Goal: Transaction & Acquisition: Purchase product/service

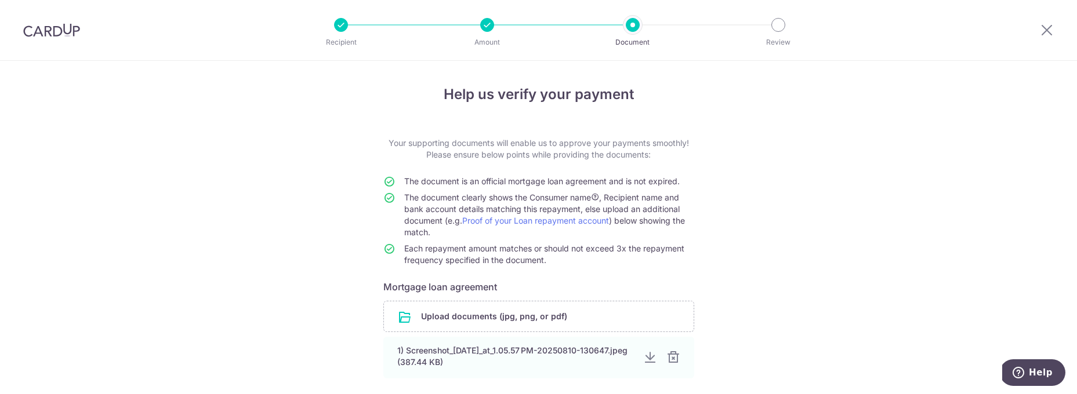
scroll to position [95, 0]
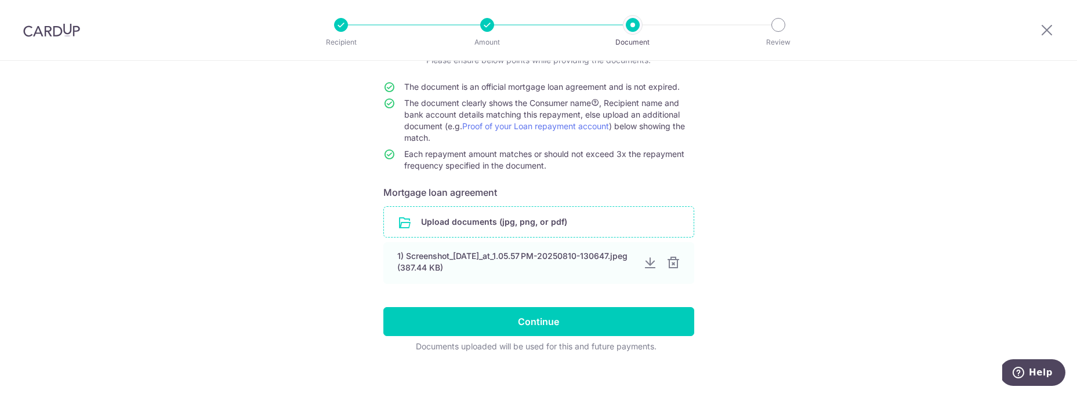
click at [456, 216] on input "file" at bounding box center [539, 222] width 310 height 30
click at [498, 217] on input "file" at bounding box center [539, 222] width 310 height 30
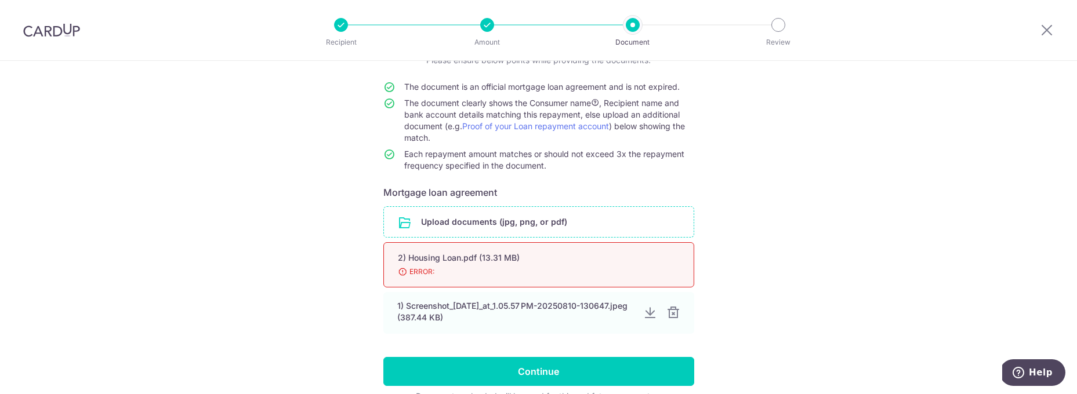
click at [513, 224] on input "file" at bounding box center [539, 222] width 310 height 30
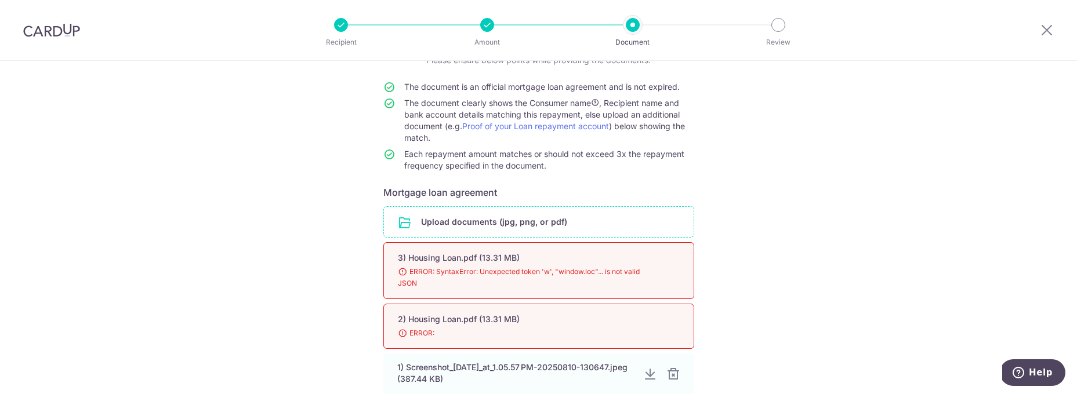
scroll to position [93, 0]
click at [561, 215] on input "file" at bounding box center [539, 224] width 310 height 30
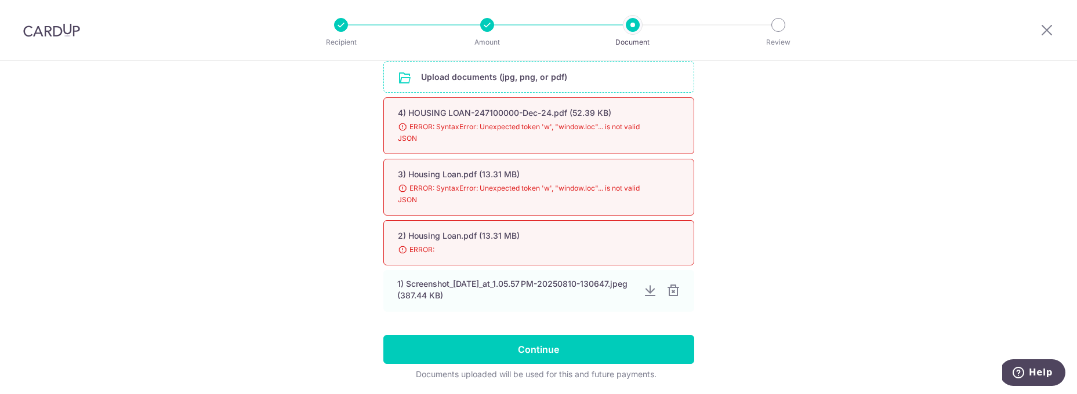
scroll to position [249, 0]
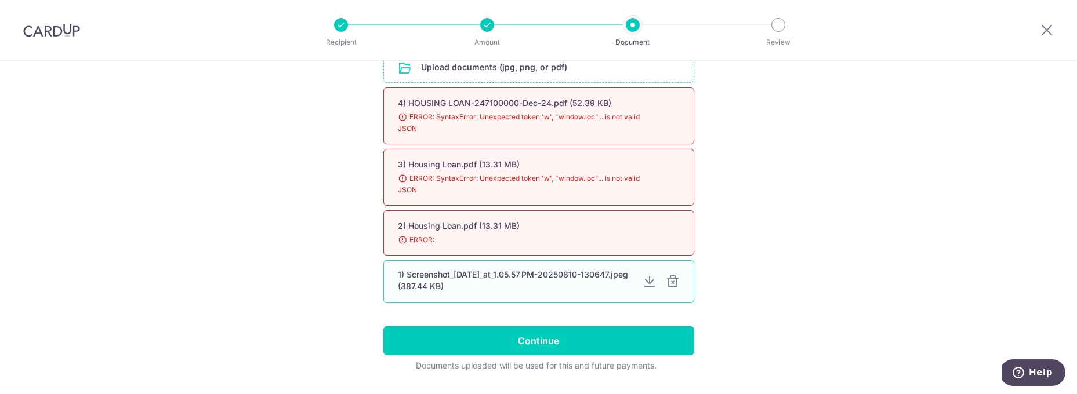
click at [671, 281] on div at bounding box center [673, 282] width 14 height 14
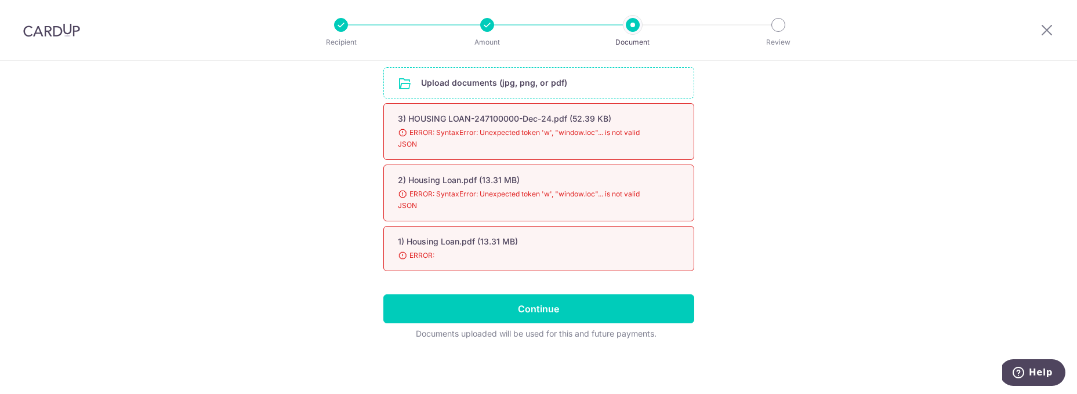
scroll to position [234, 0]
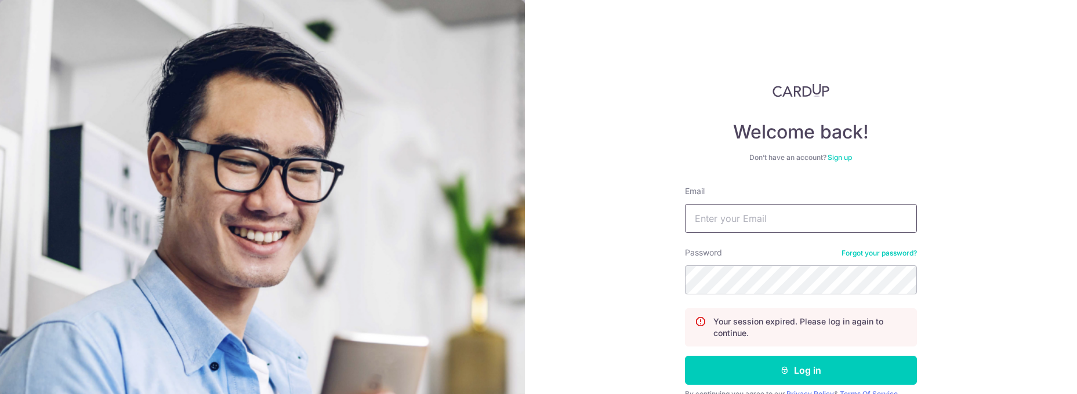
click at [836, 218] on input "Email" at bounding box center [801, 218] width 232 height 29
type input "june_leon@yahoo.com"
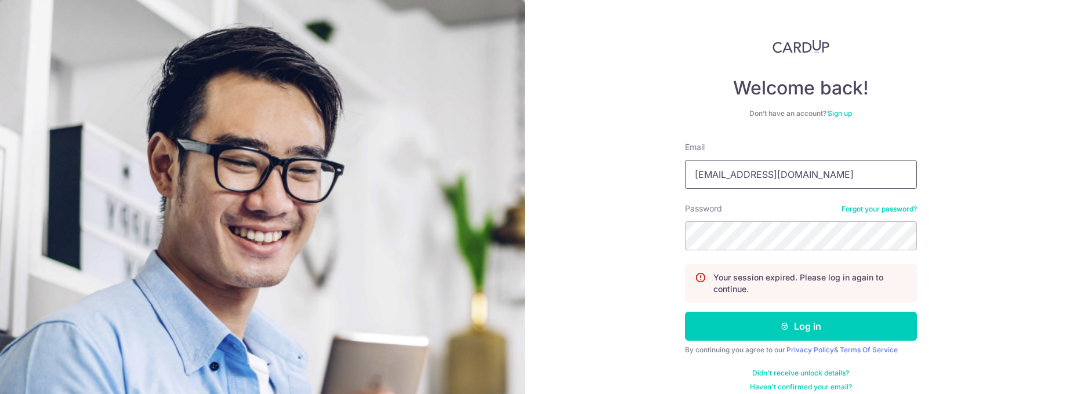
scroll to position [56, 0]
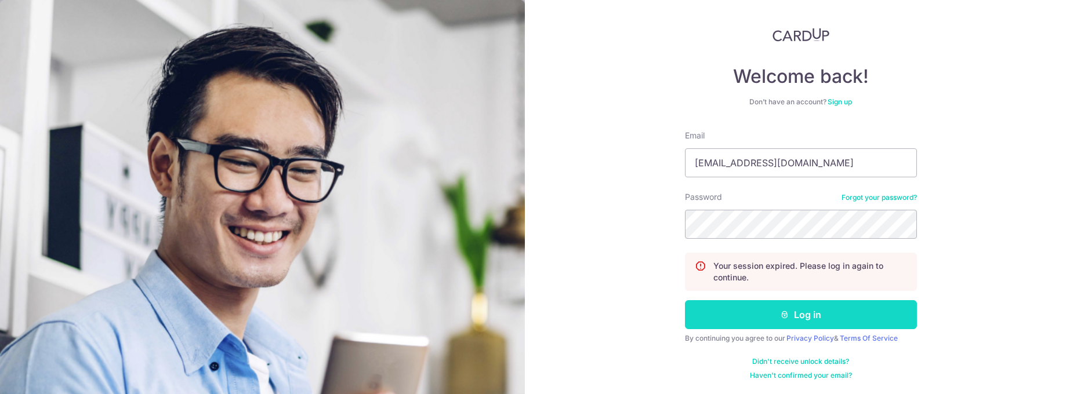
click at [803, 317] on button "Log in" at bounding box center [801, 314] width 232 height 29
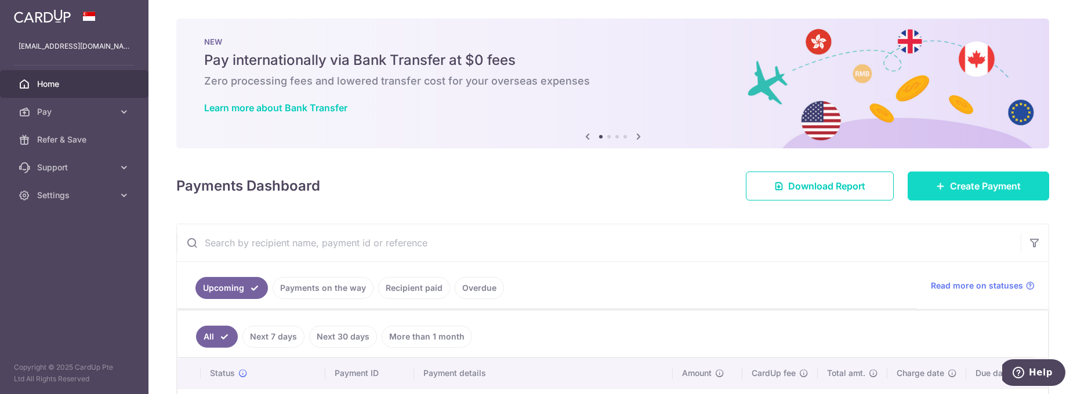
click at [971, 191] on span "Create Payment" at bounding box center [985, 186] width 71 height 14
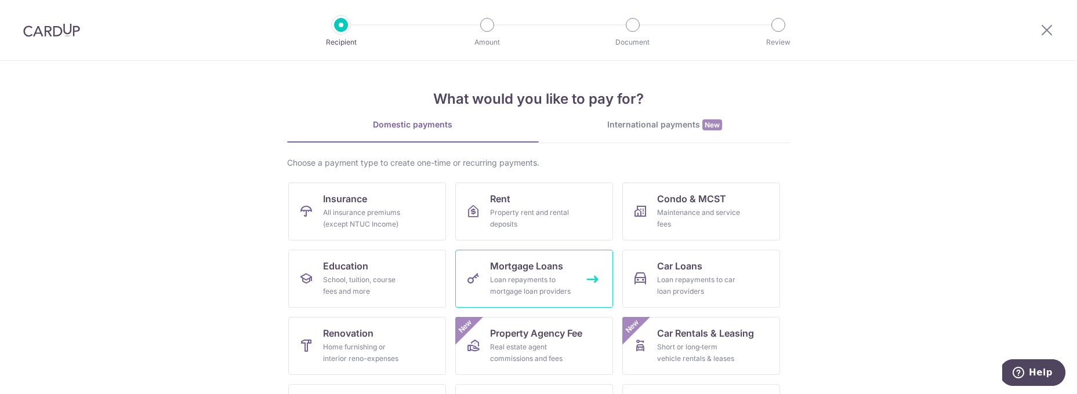
click at [564, 283] on div "Loan repayments to mortgage loan providers" at bounding box center [532, 285] width 84 height 23
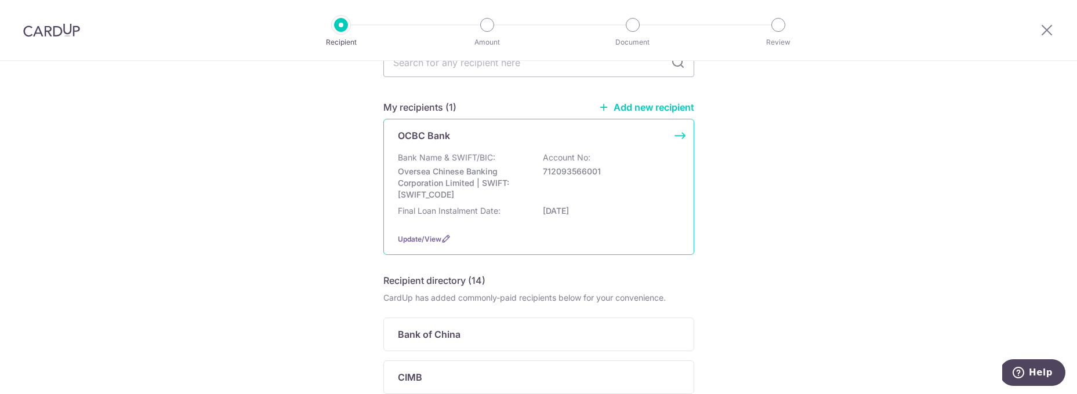
scroll to position [66, 0]
click at [525, 201] on div "Bank Name & SWIFT/BIC: Oversea Chinese Banking Corporation Limited | SWIFT: [SW…" at bounding box center [539, 189] width 282 height 72
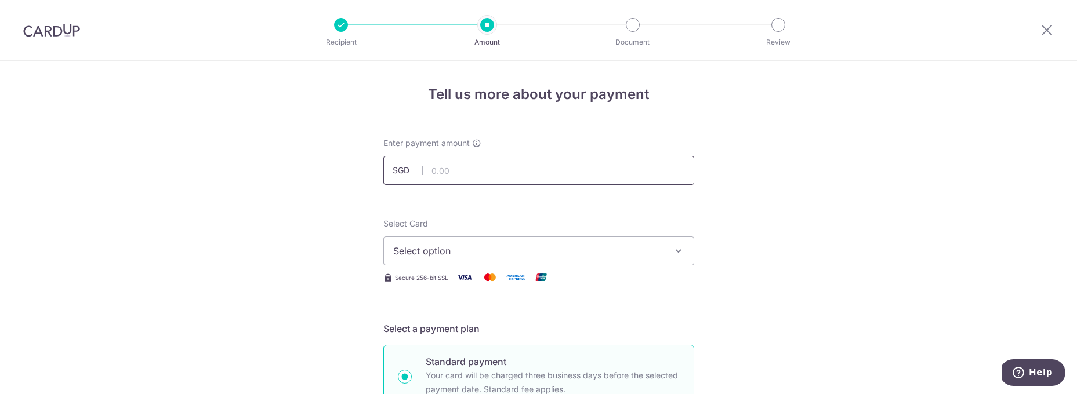
click at [455, 165] on input "text" at bounding box center [538, 170] width 311 height 29
type input "1,549.57"
click at [508, 251] on span "Select option" at bounding box center [528, 251] width 270 height 14
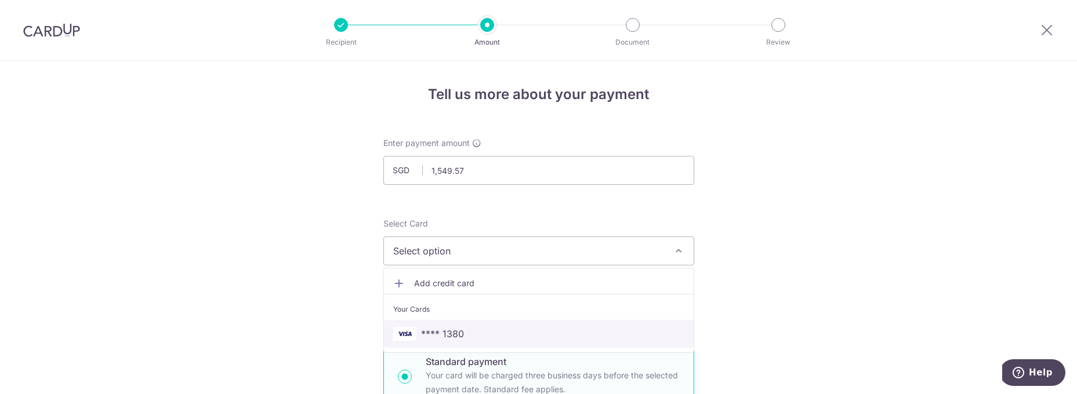
click at [528, 331] on span "**** 1380" at bounding box center [538, 334] width 291 height 14
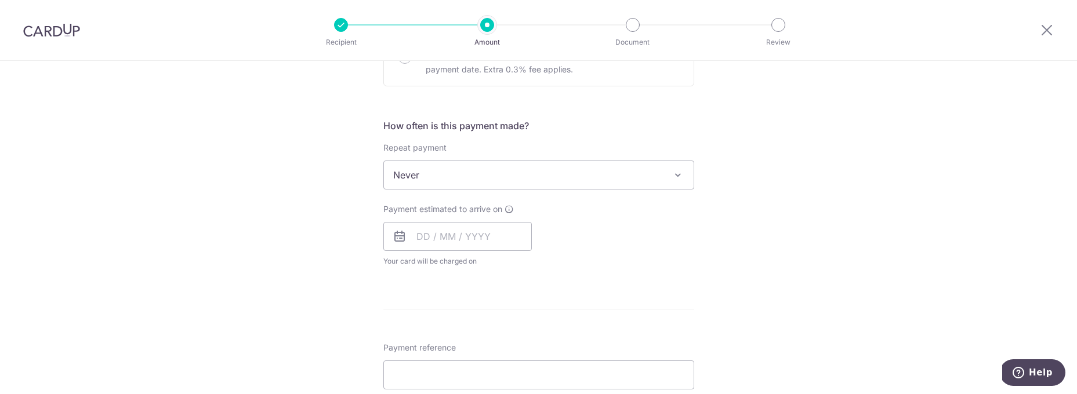
scroll to position [391, 0]
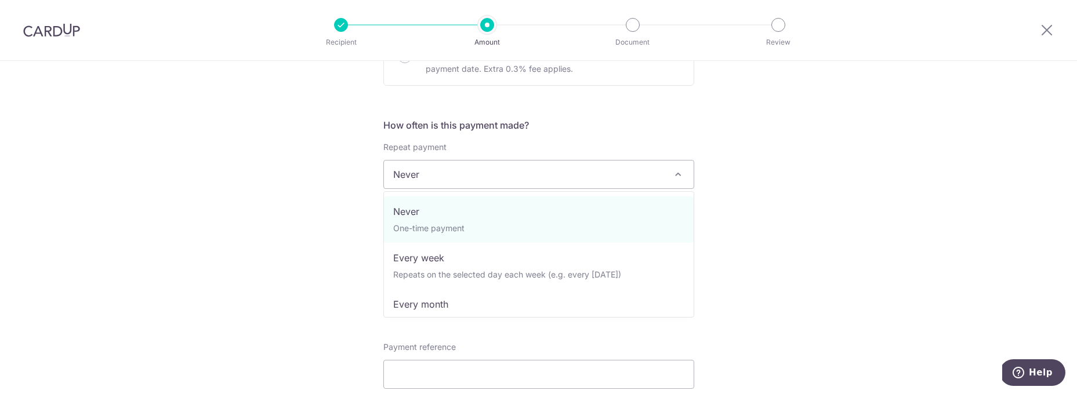
click at [438, 173] on span "Never" at bounding box center [539, 175] width 310 height 28
select select "3"
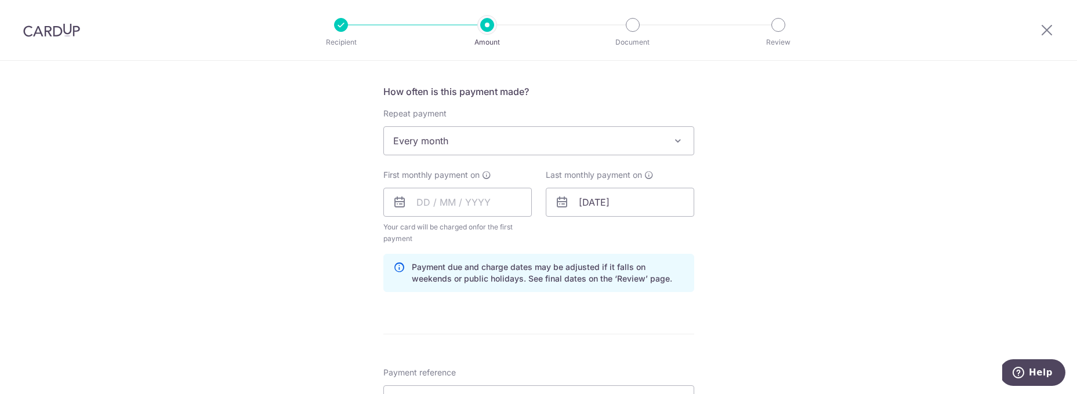
scroll to position [445, 0]
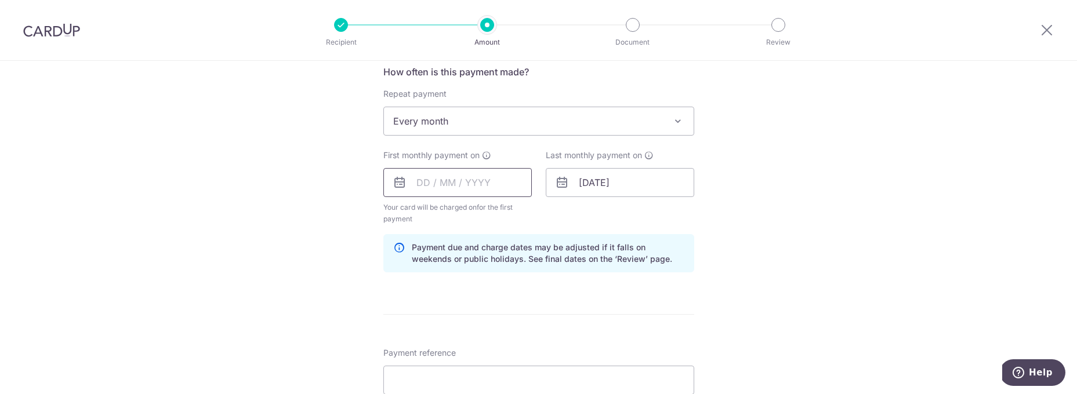
click at [470, 183] on input "text" at bounding box center [457, 182] width 148 height 29
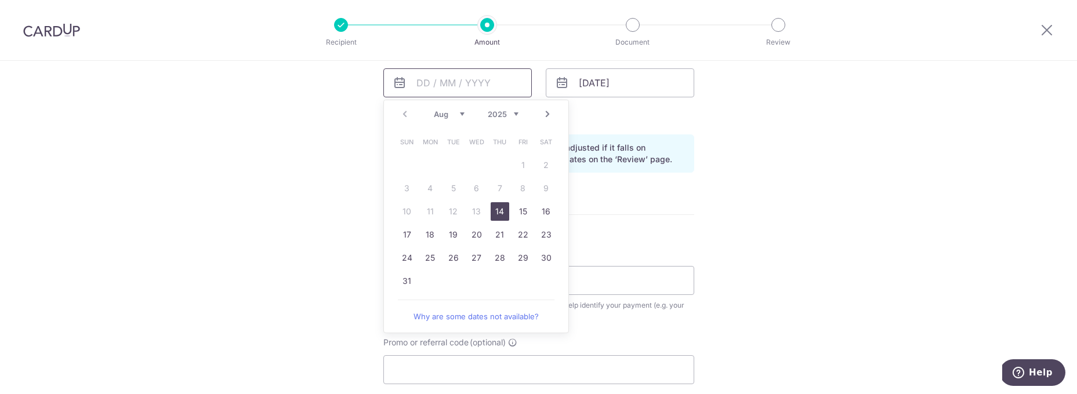
scroll to position [544, 0]
click at [404, 281] on link "31" at bounding box center [407, 282] width 19 height 19
type input "31/08/2025"
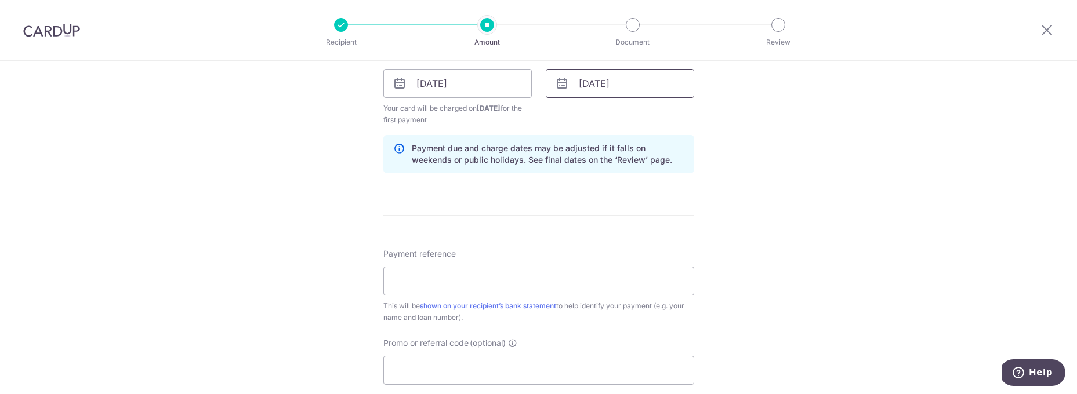
click at [603, 89] on input "02/06/2042" at bounding box center [620, 83] width 148 height 29
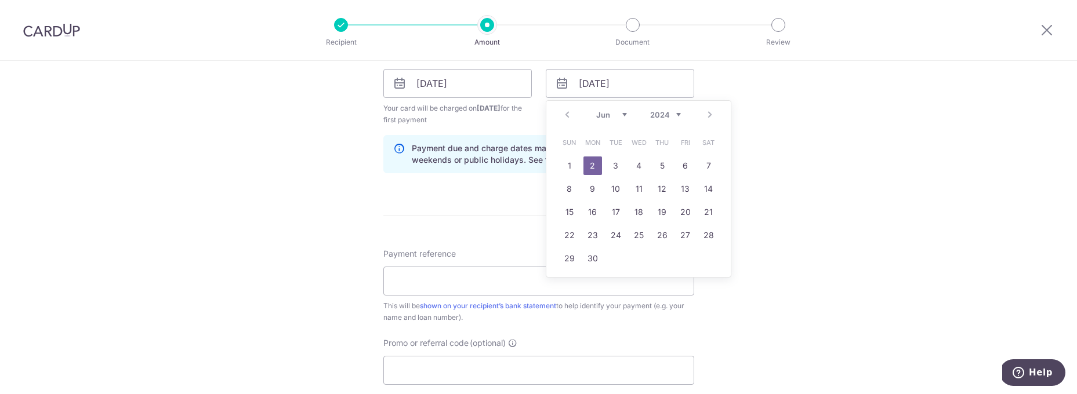
click at [679, 115] on select "2024 2025 2026 2027 2028 2029 2030 2031 2032 2033 2034 2035" at bounding box center [665, 114] width 31 height 9
click at [711, 113] on link "Next" at bounding box center [710, 115] width 14 height 14
click at [690, 255] on link "31" at bounding box center [685, 258] width 19 height 19
type input "31/07/2026"
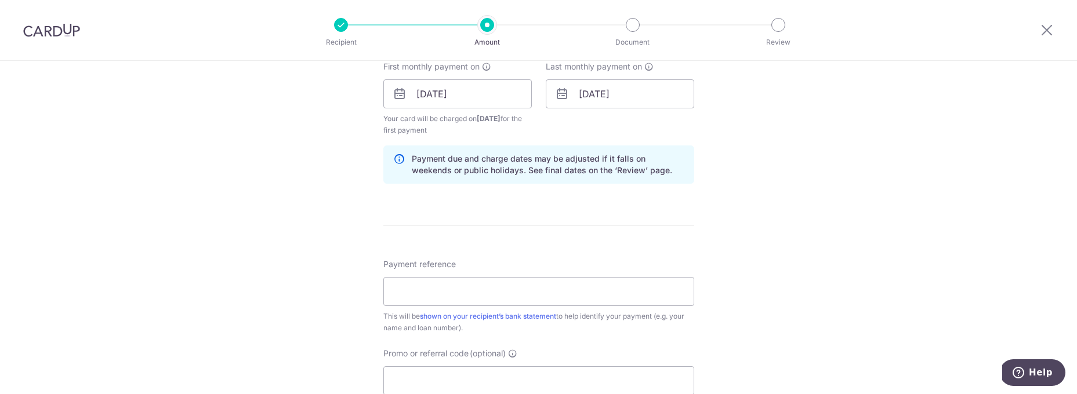
scroll to position [533, 0]
click at [641, 90] on input "31/07/2026" at bounding box center [620, 94] width 148 height 29
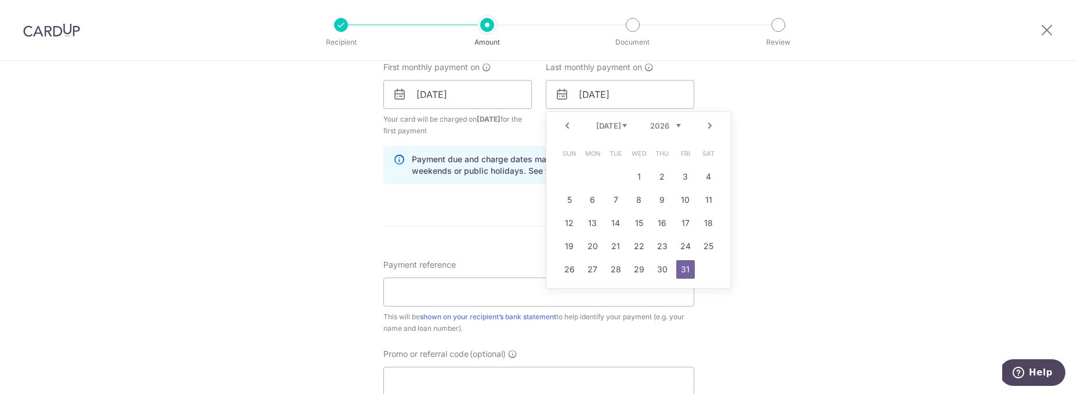
click at [807, 159] on div "Tell us more about your payment Enter payment amount SGD 1,549.57 1549.57 Selec…" at bounding box center [538, 82] width 1077 height 1108
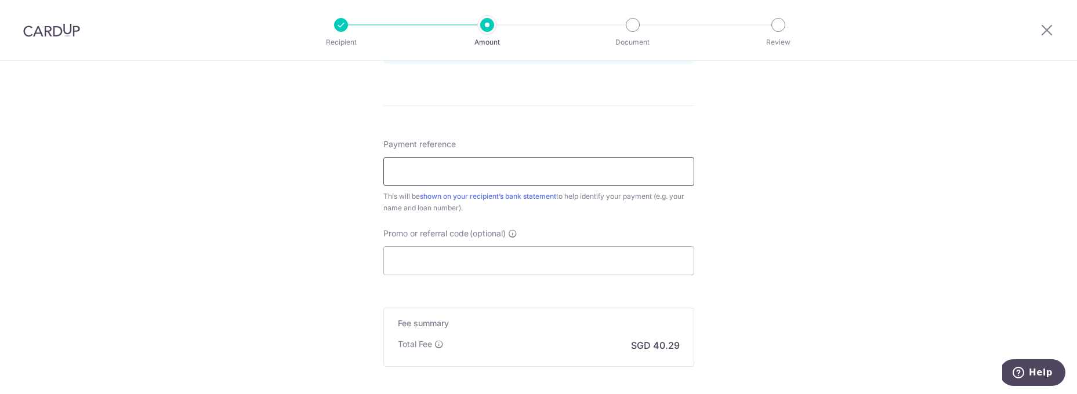
scroll to position [657, 0]
click at [532, 164] on input "Payment reference" at bounding box center [538, 168] width 311 height 29
drag, startPoint x: 500, startPoint y: 165, endPoint x: 506, endPoint y: 195, distance: 30.3
click at [499, 166] on input "21 Kim Keat Road 15-03, S328805" at bounding box center [538, 168] width 311 height 29
click at [563, 171] on input "21 Kim Keat Road 15-03 S328805" at bounding box center [538, 168] width 311 height 29
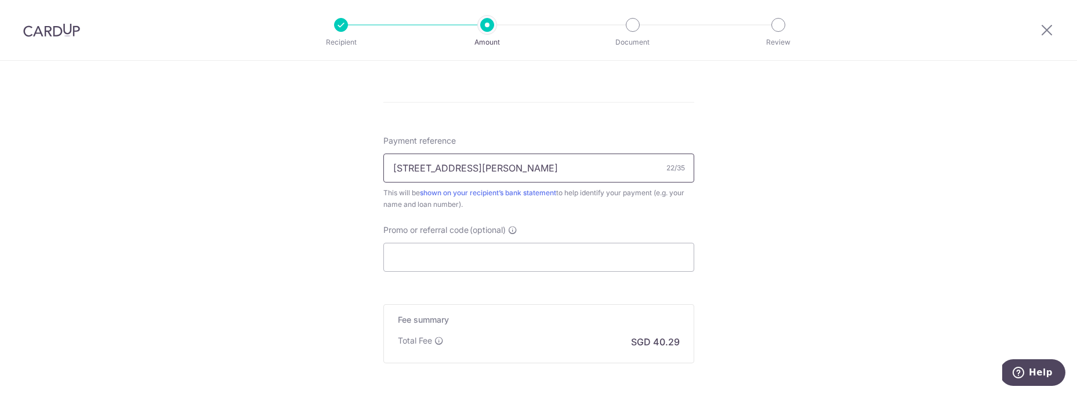
click at [391, 171] on input "21 Kim Keat Road 15-03" at bounding box center [538, 168] width 311 height 29
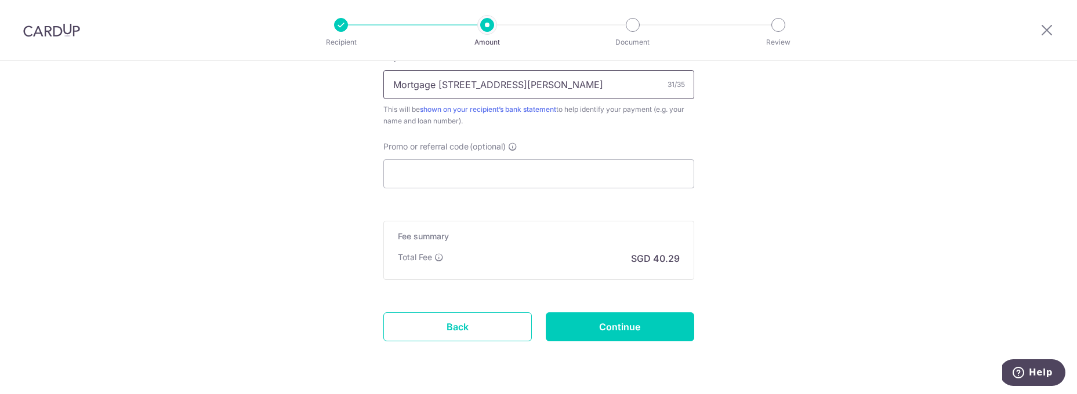
scroll to position [743, 0]
type input "Mortgage 21 Kim Keat Road 15-03"
click at [489, 174] on input "Promo or referral code (optional)" at bounding box center [538, 171] width 311 height 29
type input "e"
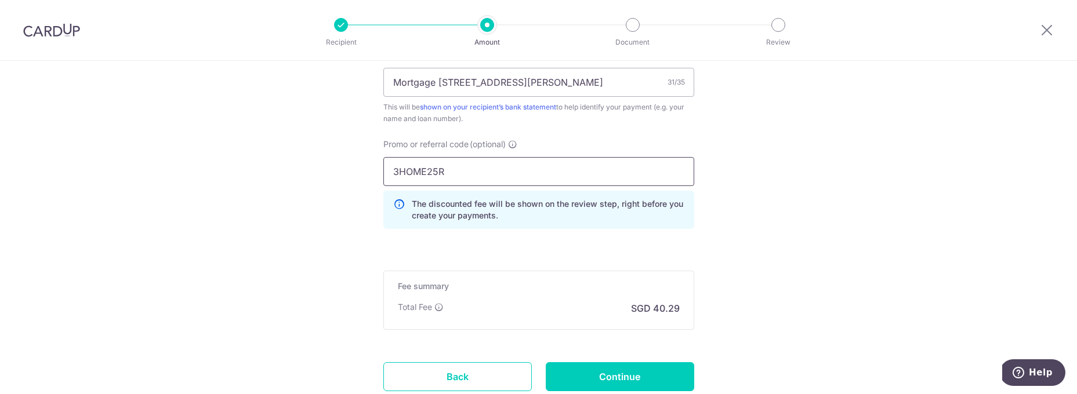
type input "3HOME25R"
click at [557, 221] on p "The discounted fee will be shown on the review step, right before you create yo…" at bounding box center [548, 209] width 273 height 23
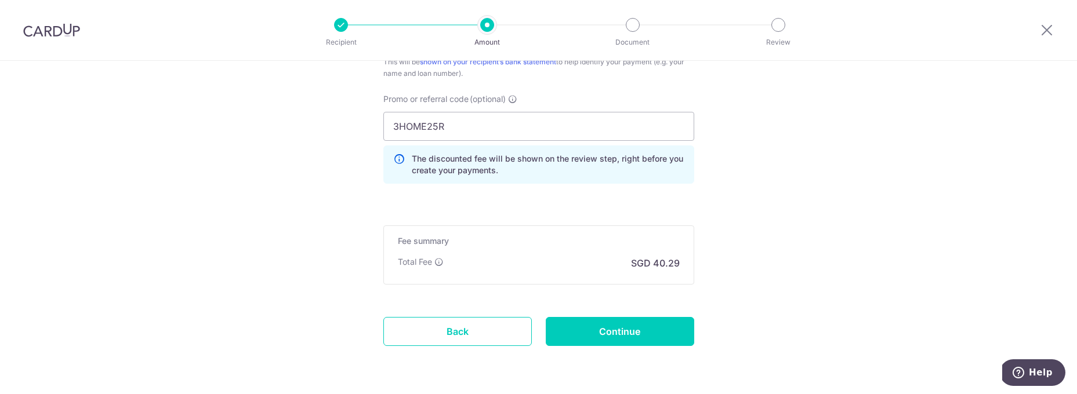
scroll to position [791, 0]
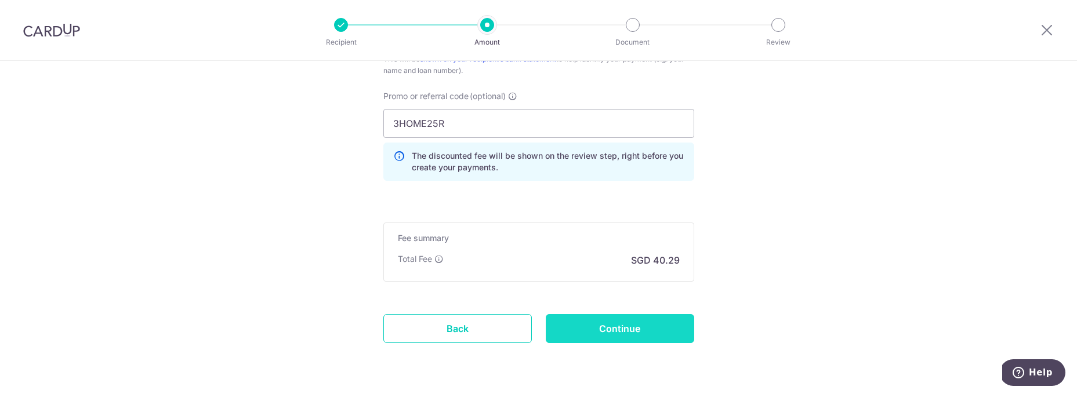
click at [597, 328] on input "Continue" at bounding box center [620, 328] width 148 height 29
type input "Create Schedule"
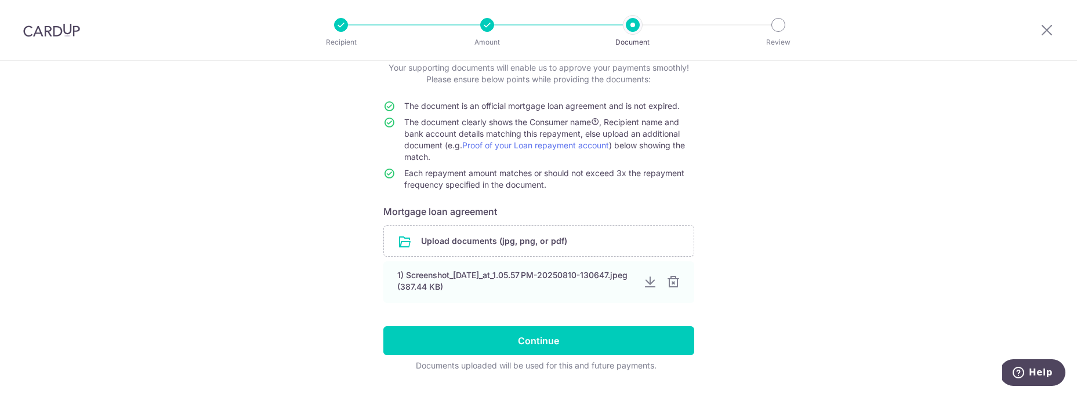
scroll to position [107, 0]
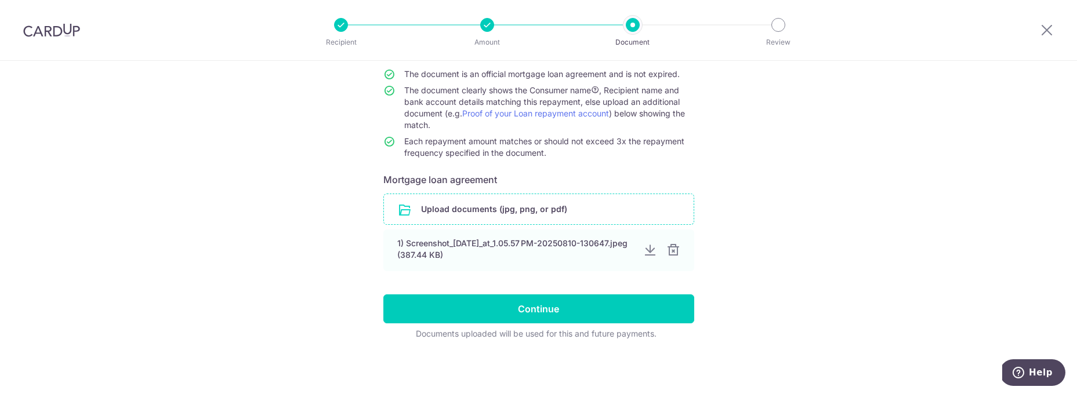
click at [504, 205] on input "file" at bounding box center [539, 209] width 310 height 30
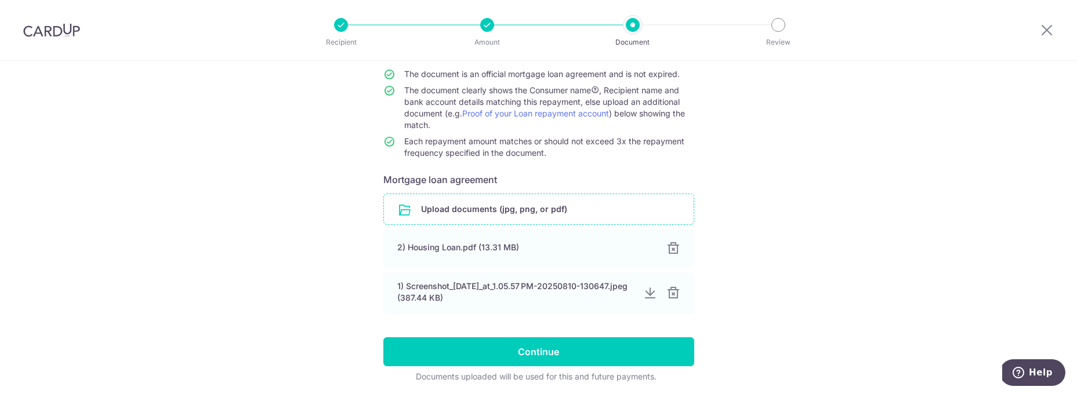
click at [618, 209] on input "file" at bounding box center [539, 209] width 310 height 30
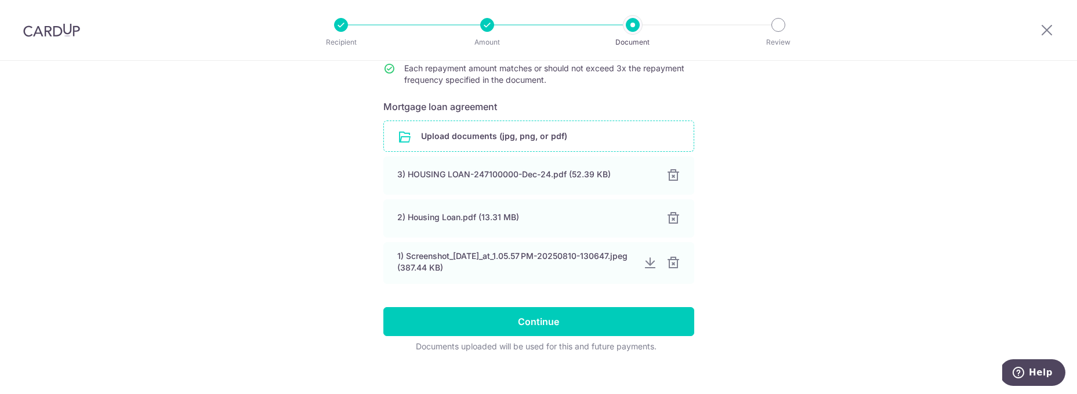
scroll to position [193, 0]
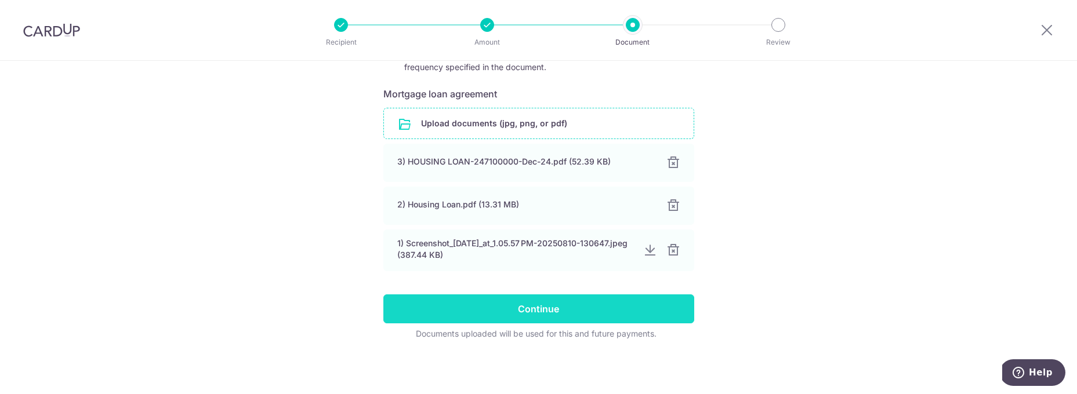
click at [534, 307] on input "Continue" at bounding box center [538, 309] width 311 height 29
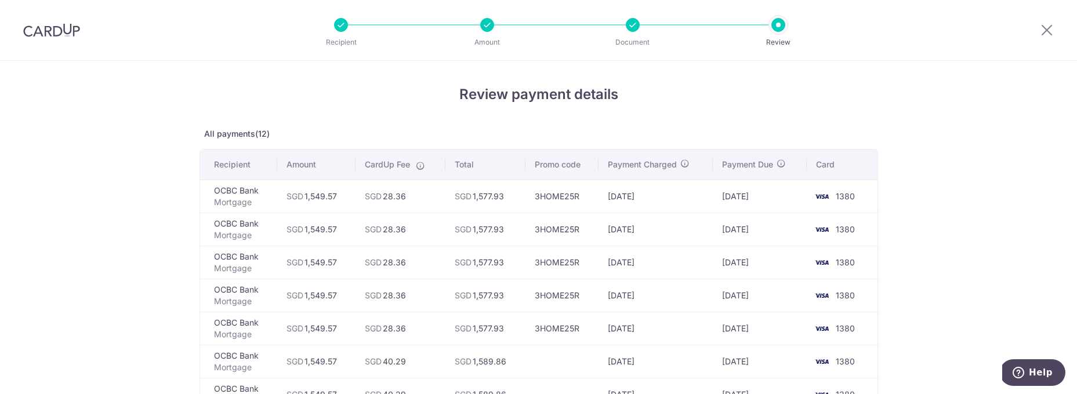
click at [486, 21] on div at bounding box center [487, 25] width 14 height 14
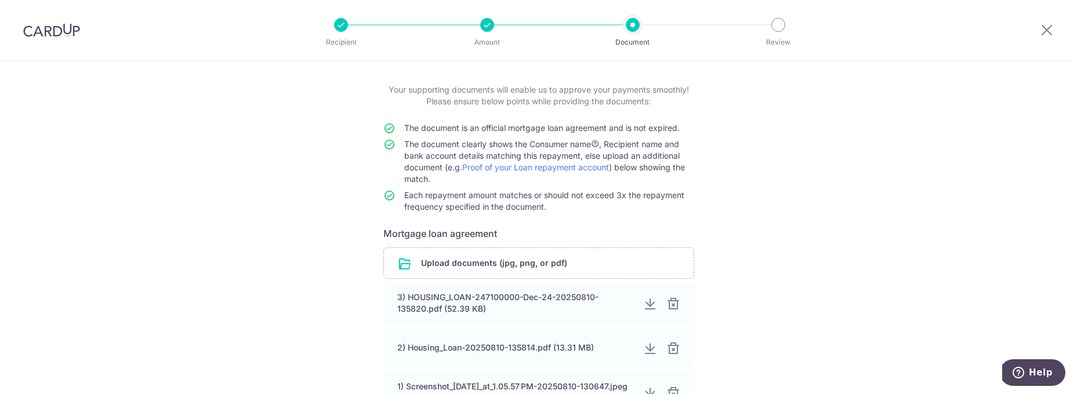
scroll to position [38, 0]
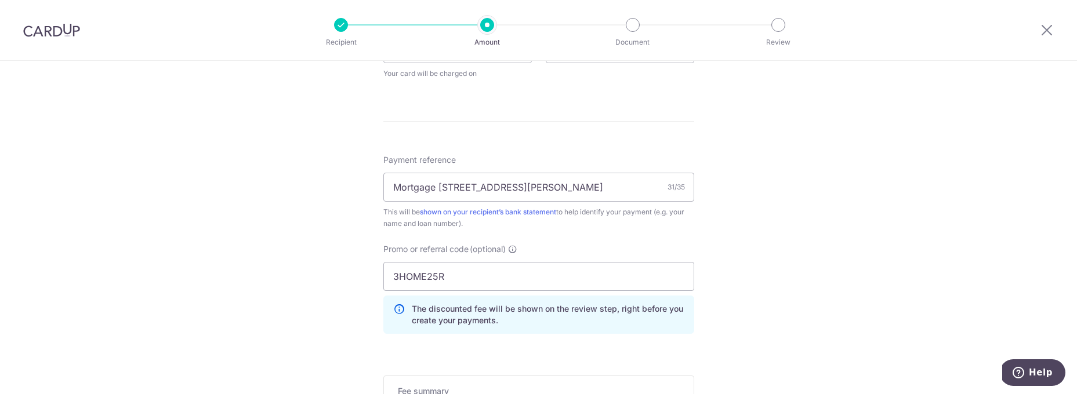
scroll to position [593, 0]
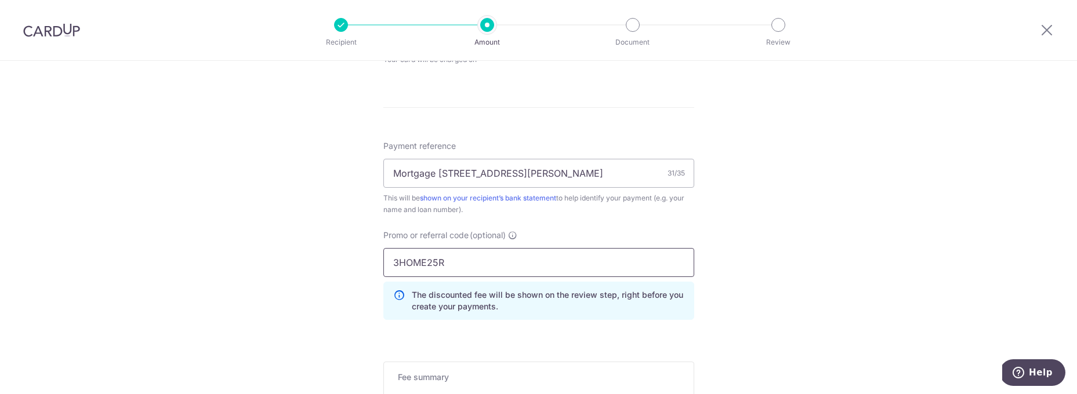
type input "1,549.57"
drag, startPoint x: 468, startPoint y: 258, endPoint x: 409, endPoint y: 263, distance: 59.4
click at [405, 263] on input "3HOME25R" at bounding box center [538, 262] width 311 height 29
click at [463, 263] on input "3HOME25R" at bounding box center [538, 262] width 311 height 29
type input "3"
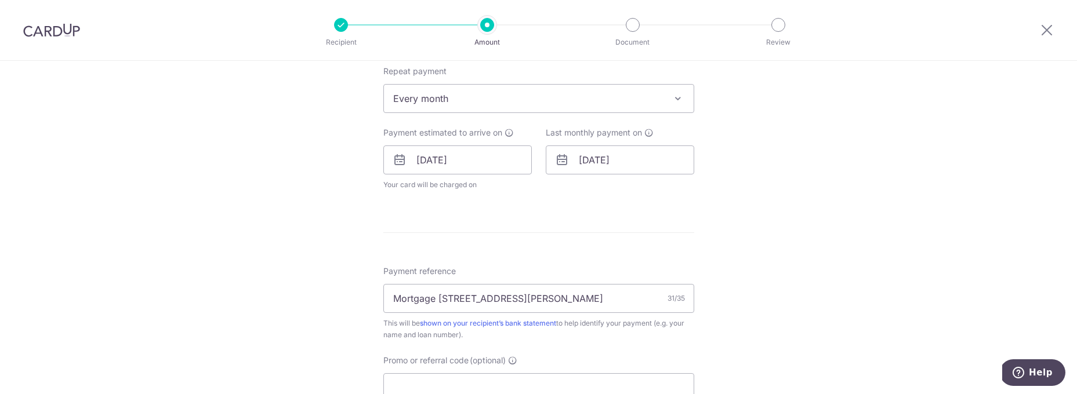
scroll to position [458, 0]
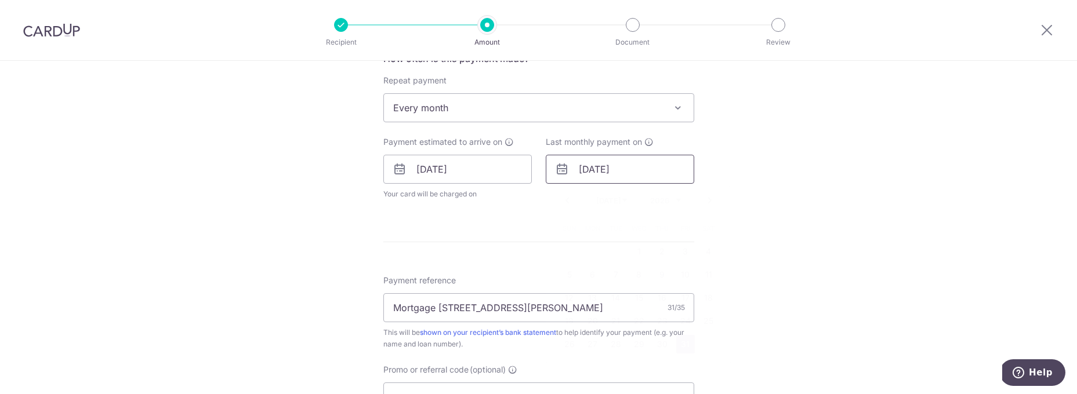
click at [604, 168] on input "31/07/2026" at bounding box center [620, 169] width 148 height 29
click at [674, 201] on select "2025 2026 2027 2028 2029 2030 2031 2032 2033 2034 2035" at bounding box center [665, 200] width 31 height 9
click at [623, 201] on select "Aug Sep Oct Nov Dec" at bounding box center [611, 200] width 31 height 9
click at [640, 344] on link "31" at bounding box center [639, 344] width 19 height 19
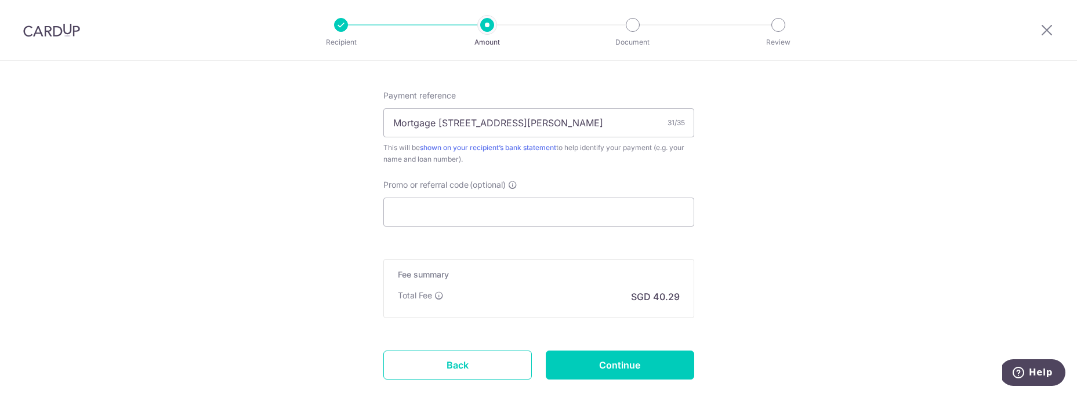
scroll to position [704, 0]
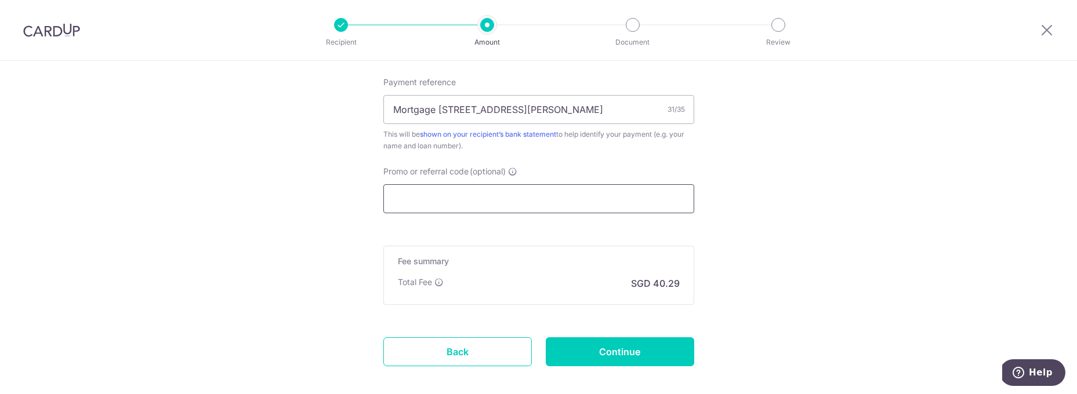
click at [538, 202] on input "Promo or referral code (optional)" at bounding box center [538, 198] width 311 height 29
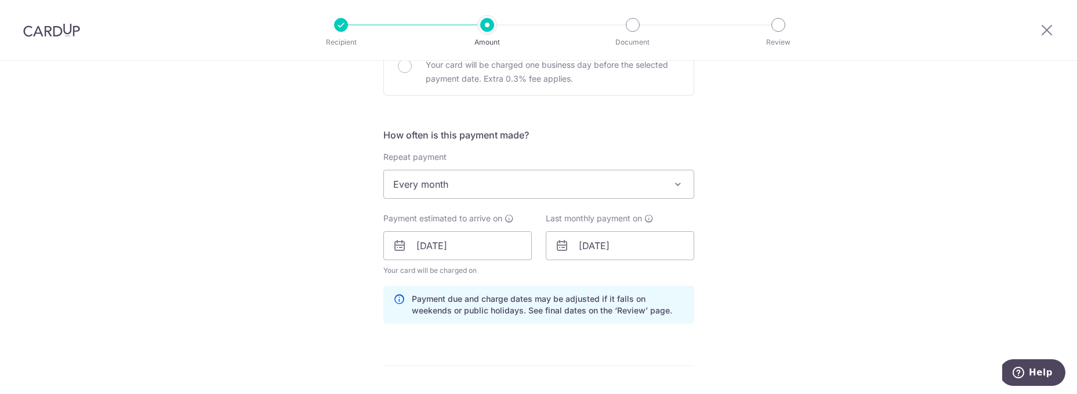
scroll to position [375, 0]
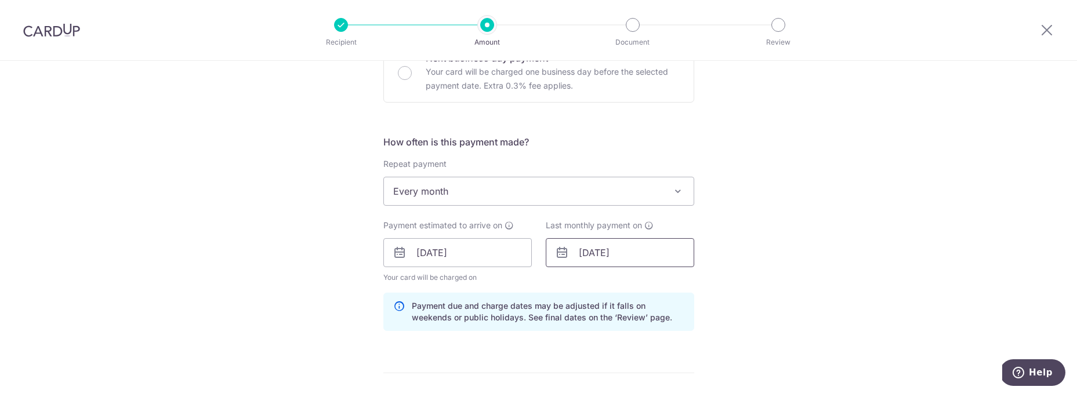
click at [613, 255] on input "31/12/2025" at bounding box center [620, 252] width 148 height 29
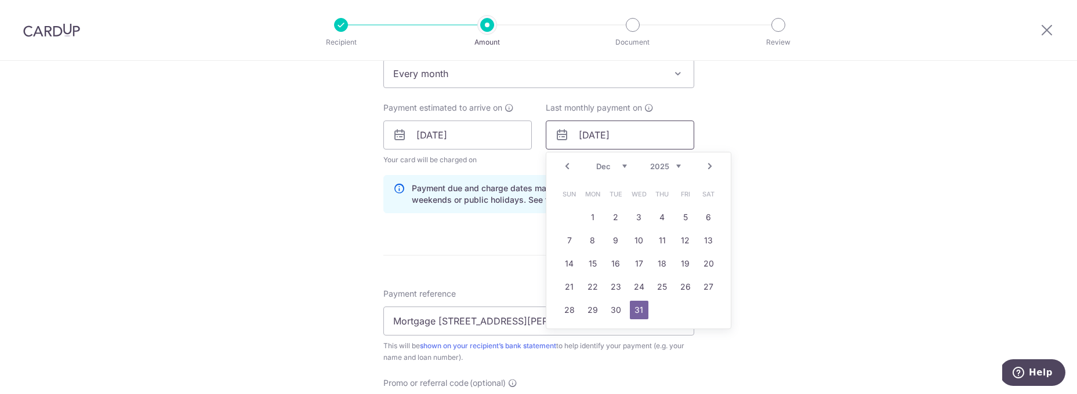
scroll to position [493, 0]
click at [686, 286] on link "26" at bounding box center [685, 286] width 19 height 19
type input "26/12/2025"
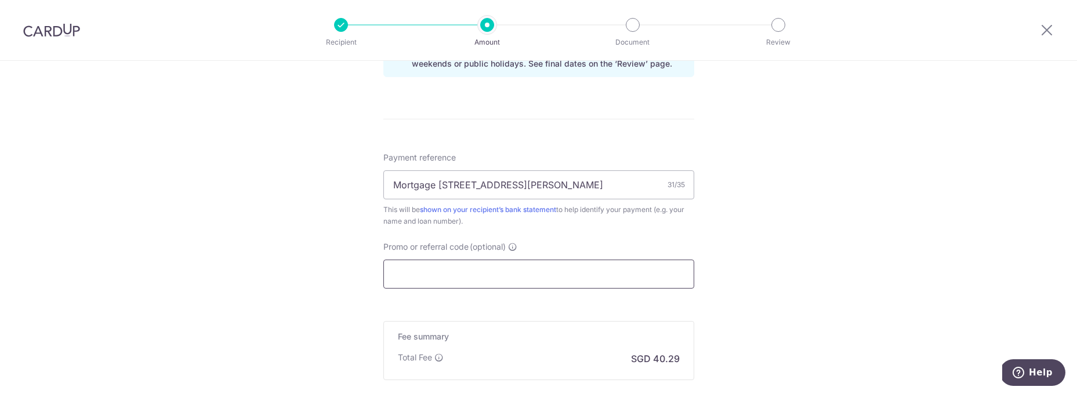
scroll to position [633, 0]
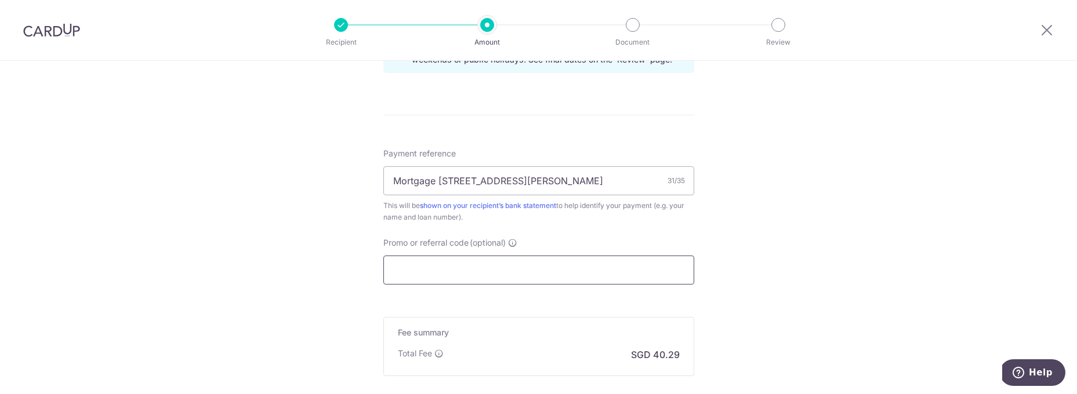
click at [582, 271] on input "Promo or referral code (optional)" at bounding box center [538, 270] width 311 height 29
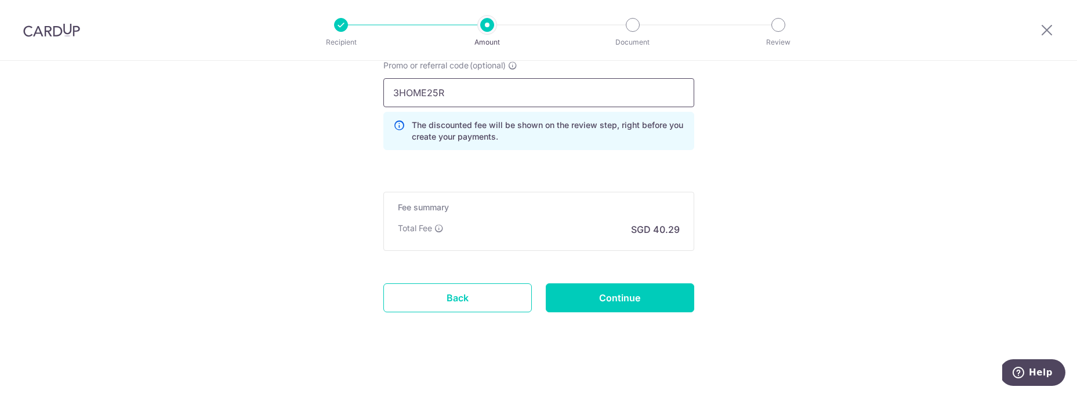
scroll to position [811, 0]
type input "3HOME25R"
click at [612, 300] on input "Continue" at bounding box center [620, 297] width 148 height 29
type input "Update Schedule"
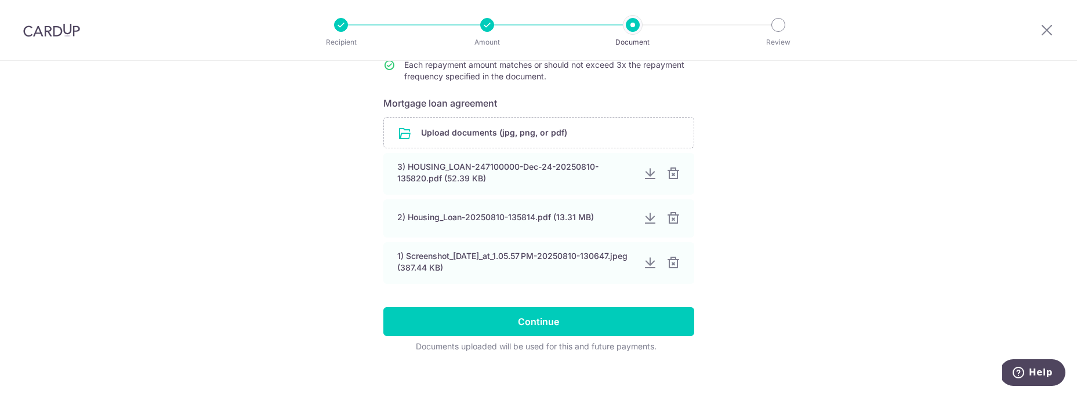
scroll to position [187, 0]
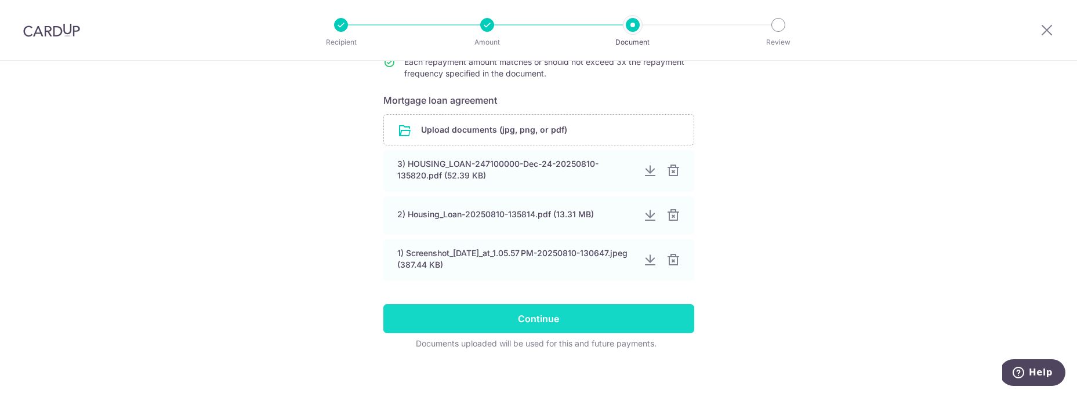
click at [614, 313] on input "Continue" at bounding box center [538, 318] width 311 height 29
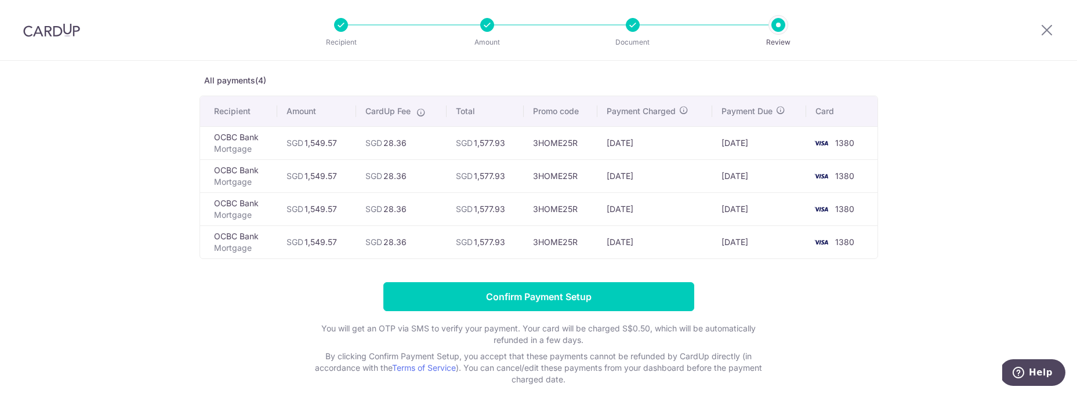
scroll to position [52, 0]
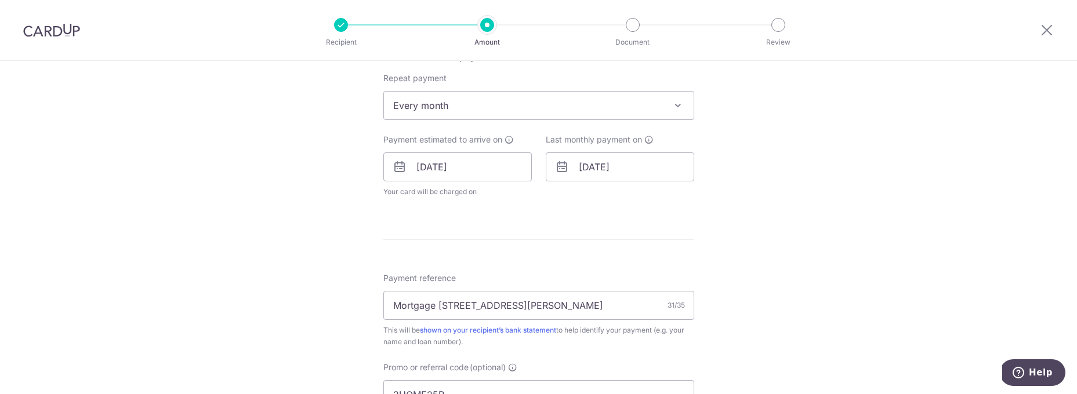
scroll to position [462, 0]
click at [616, 165] on input "26/12/2025" at bounding box center [620, 165] width 148 height 29
click at [645, 337] on link "31" at bounding box center [639, 341] width 19 height 19
type input "31/12/2025"
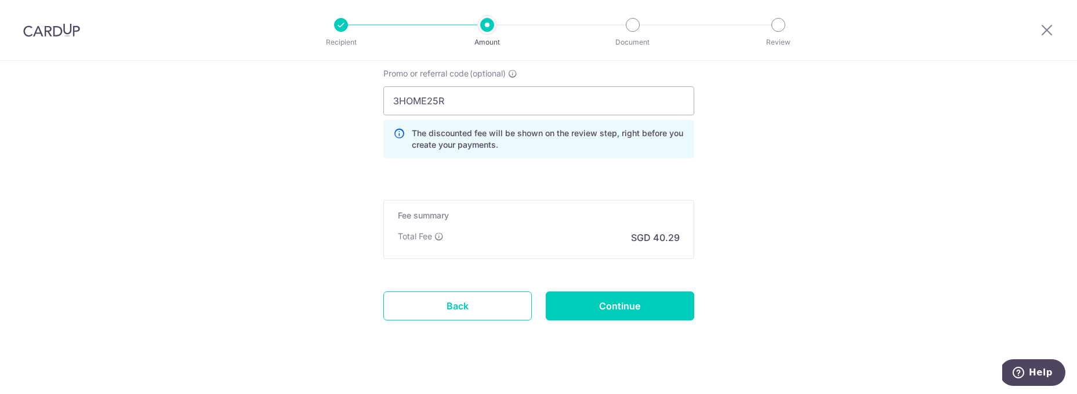
scroll to position [815, 0]
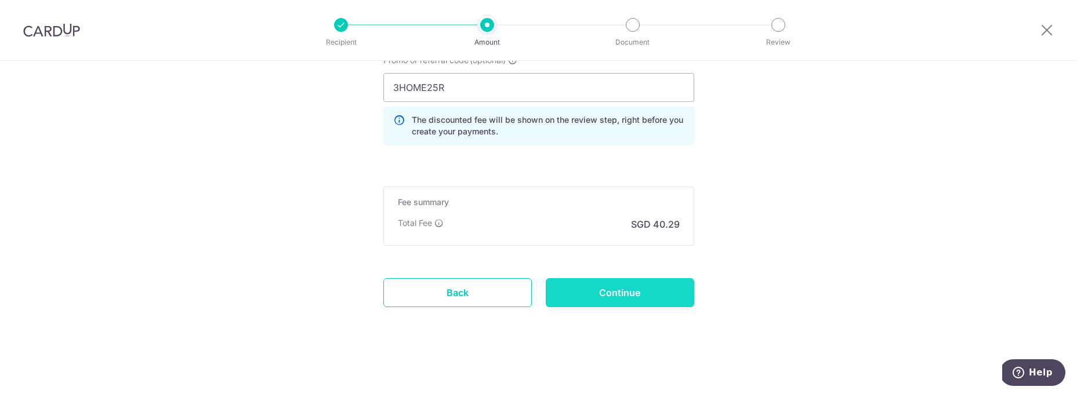
click at [598, 289] on input "Continue" at bounding box center [620, 292] width 148 height 29
type input "Update Schedule"
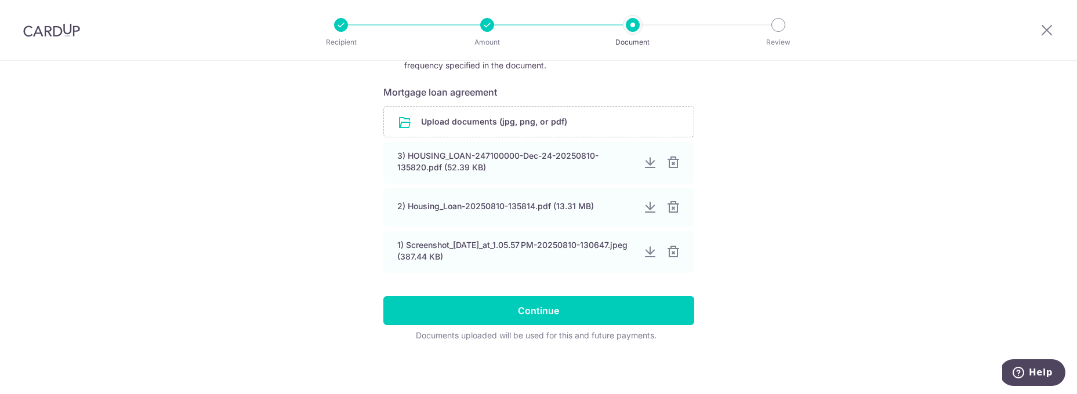
scroll to position [197, 0]
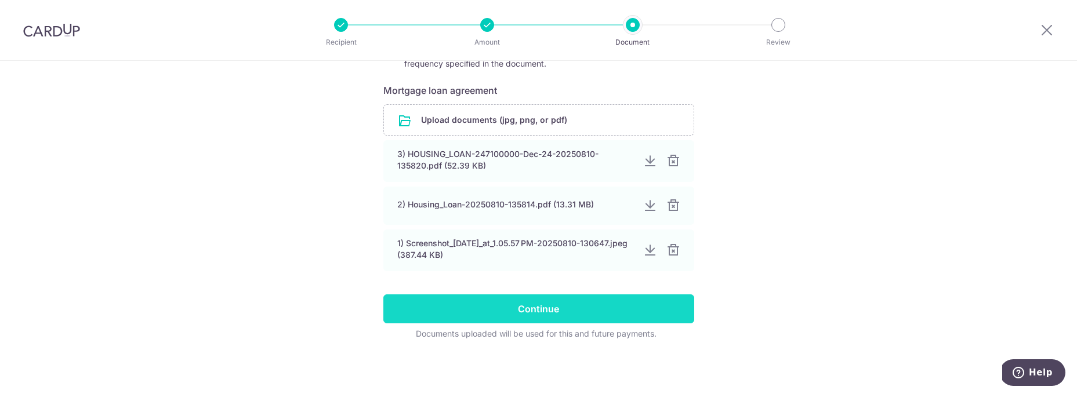
click at [602, 306] on input "Continue" at bounding box center [538, 309] width 311 height 29
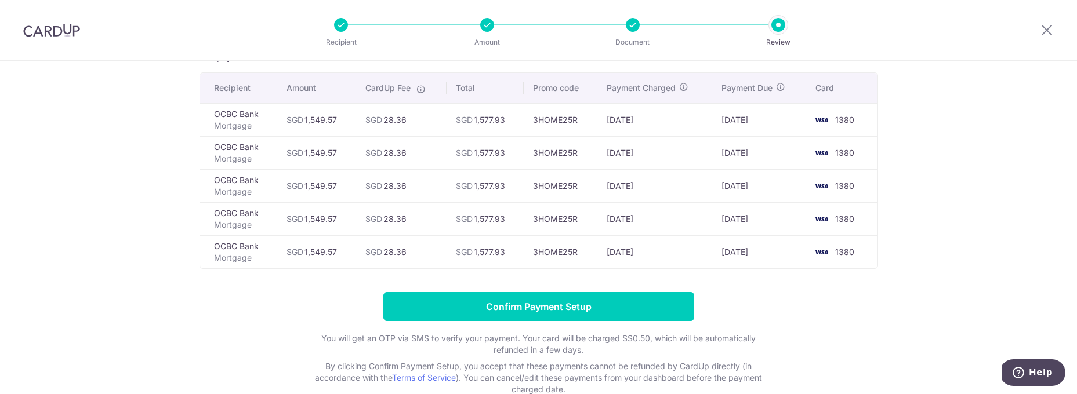
scroll to position [75, 0]
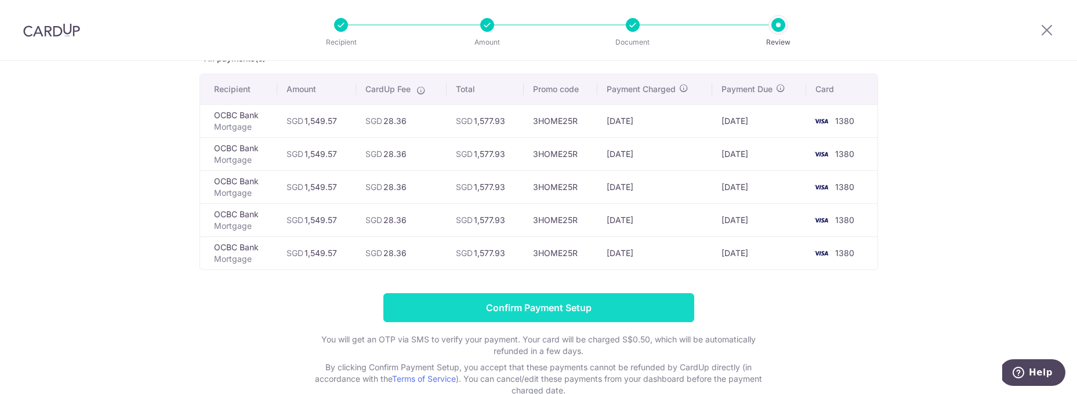
click at [572, 312] on input "Confirm Payment Setup" at bounding box center [538, 307] width 311 height 29
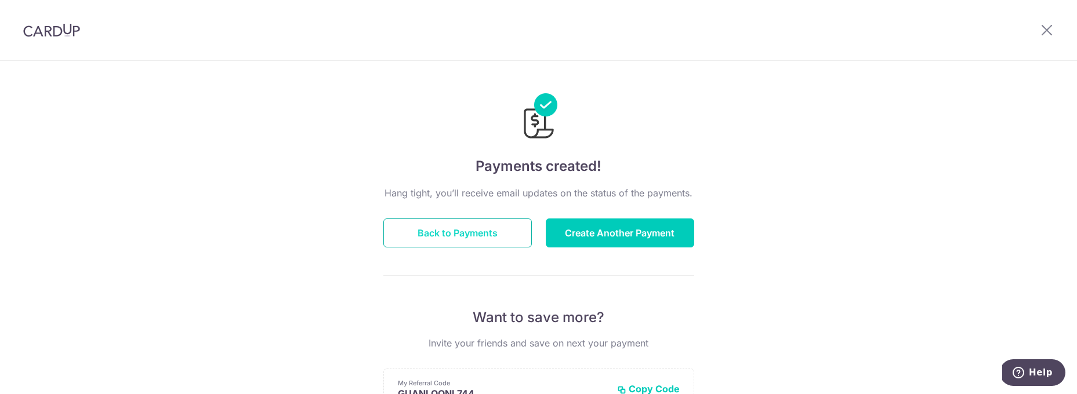
click at [477, 240] on button "Back to Payments" at bounding box center [457, 233] width 148 height 29
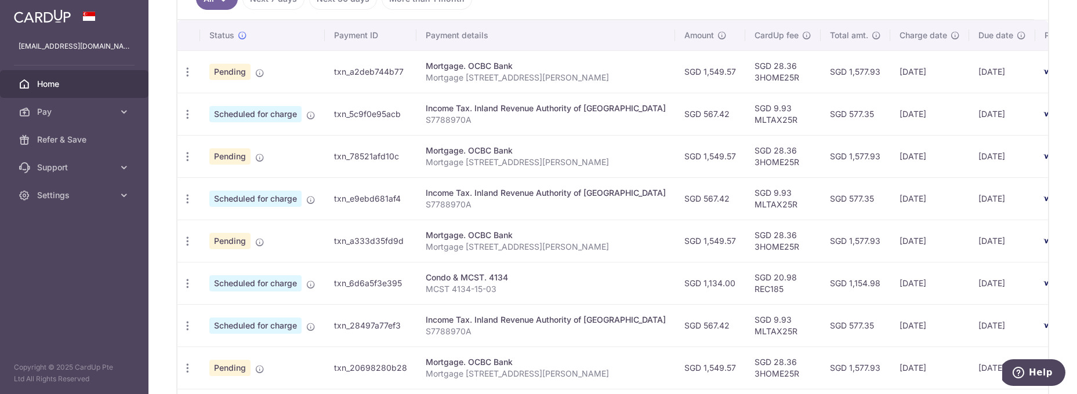
scroll to position [340, 0]
